Goal: Task Accomplishment & Management: Manage account settings

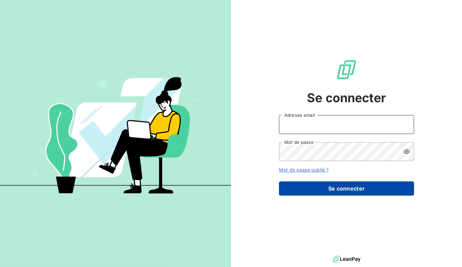
type input "[PERSON_NAME][EMAIL_ADDRESS][DOMAIN_NAME]"
click at [315, 184] on button "Se connecter" at bounding box center [346, 188] width 135 height 14
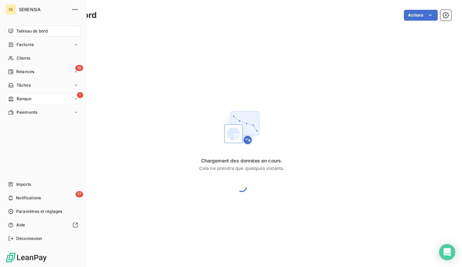
click at [21, 99] on span "Banque" at bounding box center [24, 99] width 15 height 6
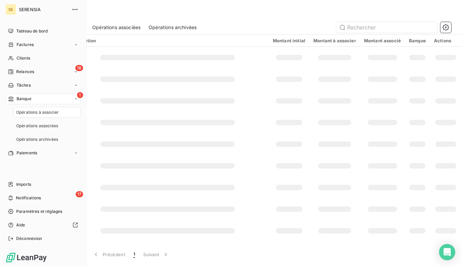
click at [21, 99] on span "Banque" at bounding box center [24, 99] width 15 height 6
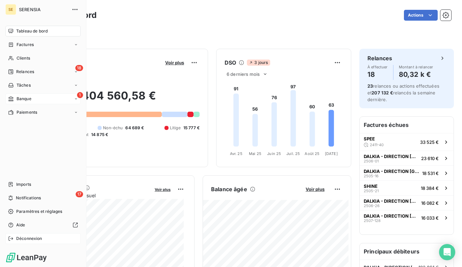
click at [29, 242] on div "Déconnexion" at bounding box center [42, 238] width 75 height 11
